Goal: Task Accomplishment & Management: Use online tool/utility

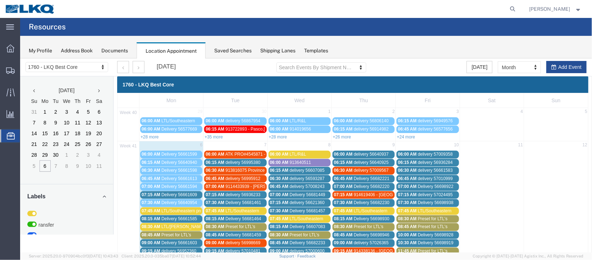
click at [180, 192] on span "Delivery 56661609" at bounding box center [179, 194] width 36 height 5
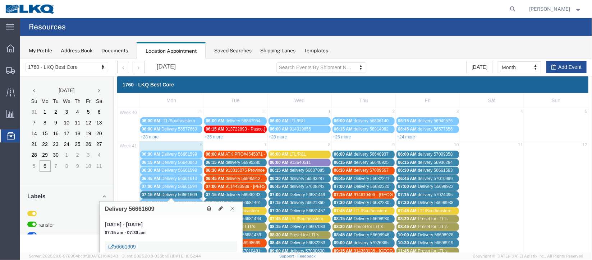
click at [128, 246] on link "56661609" at bounding box center [121, 246] width 27 height 7
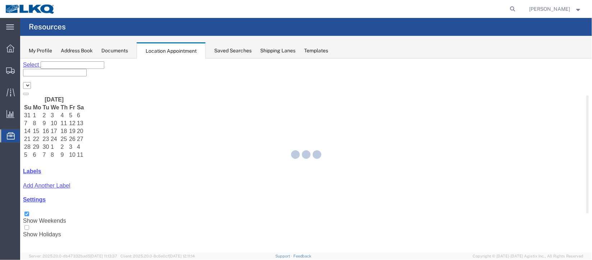
select select "27634"
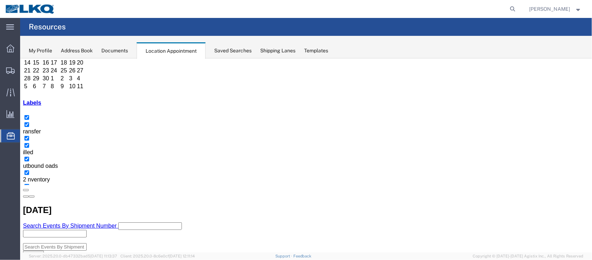
scroll to position [54, 0]
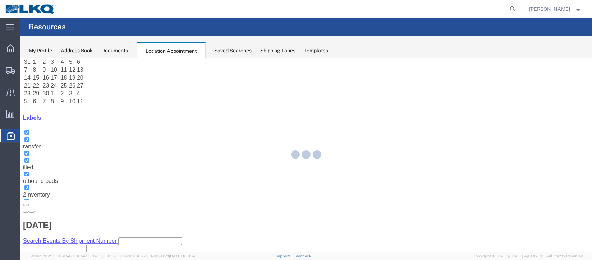
select select "1"
select select
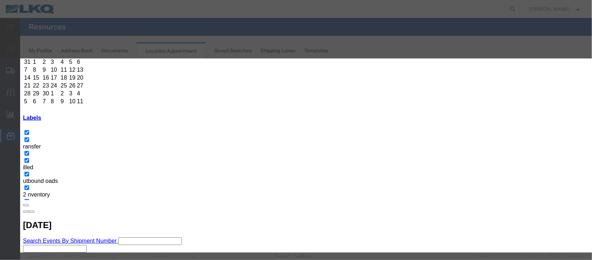
select select
type input "de"
drag, startPoint x: 351, startPoint y: 161, endPoint x: 354, endPoint y: 174, distance: 13.8
select select "40"
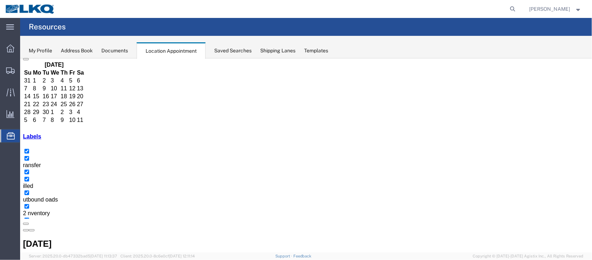
scroll to position [54, 0]
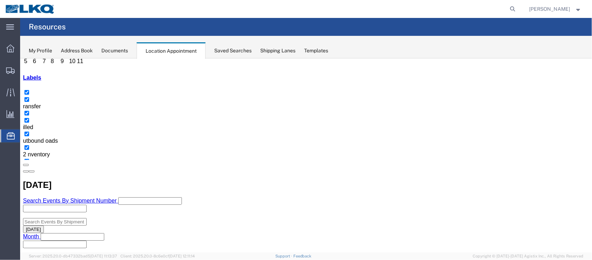
scroll to position [107, 0]
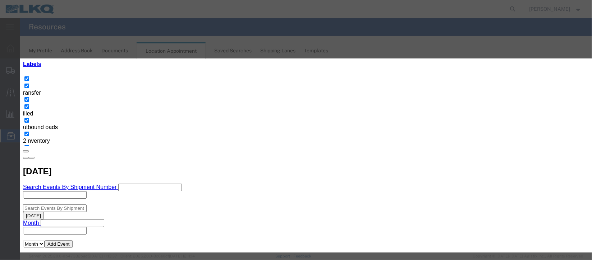
scroll to position [54, 0]
type input "de"
drag, startPoint x: 340, startPoint y: 199, endPoint x: 363, endPoint y: 217, distance: 28.7
select select "40"
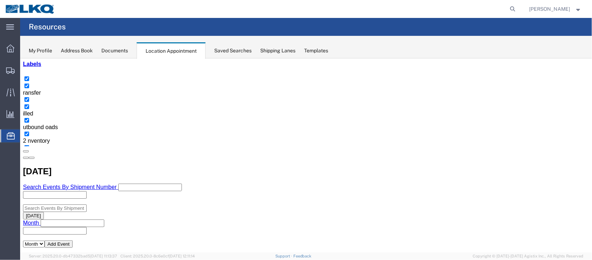
scroll to position [0, 0]
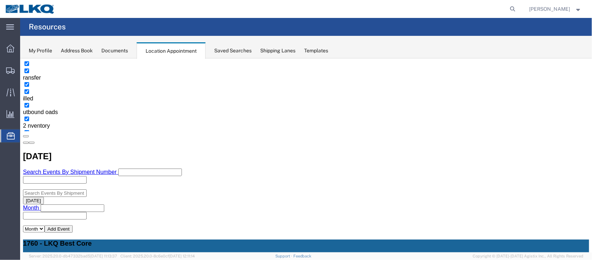
scroll to position [107, 0]
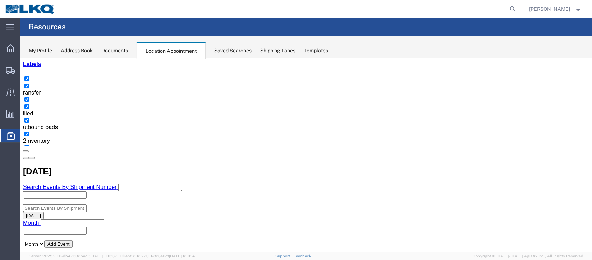
select select "100"
select select "1"
select select
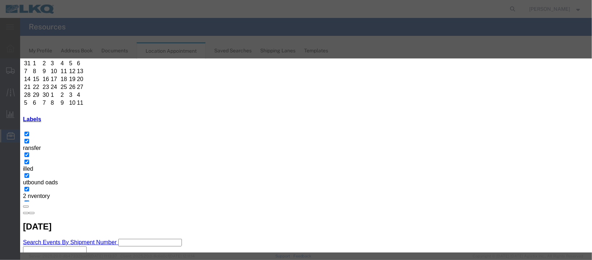
scroll to position [0, 0]
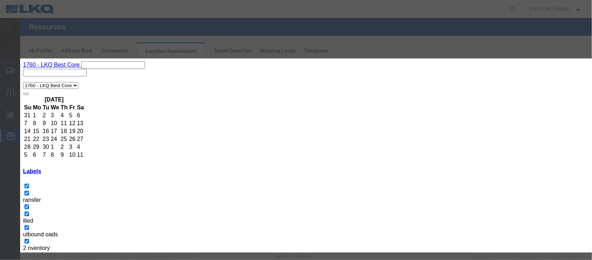
type input "m"
select select "100"
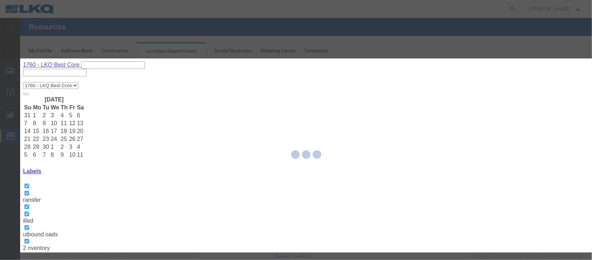
scroll to position [88, 0]
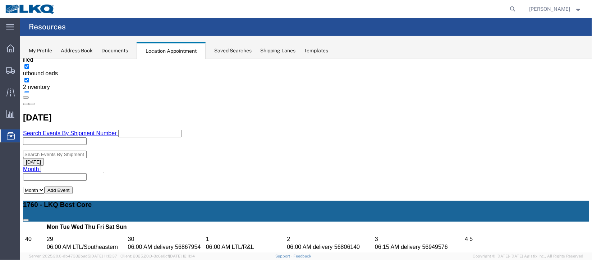
scroll to position [161, 0]
